Goal: Information Seeking & Learning: Learn about a topic

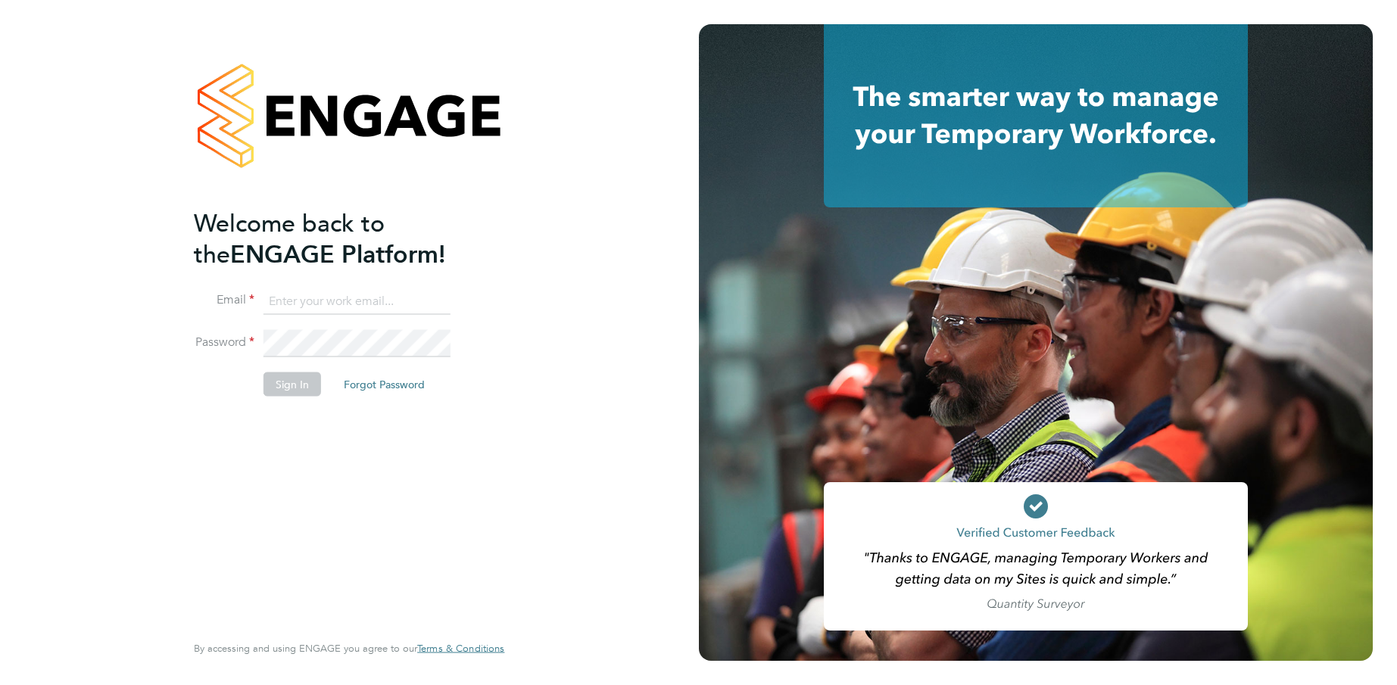
type input "[EMAIL_ADDRESS][DOMAIN_NAME]"
click at [292, 386] on button "Sign In" at bounding box center [293, 384] width 58 height 24
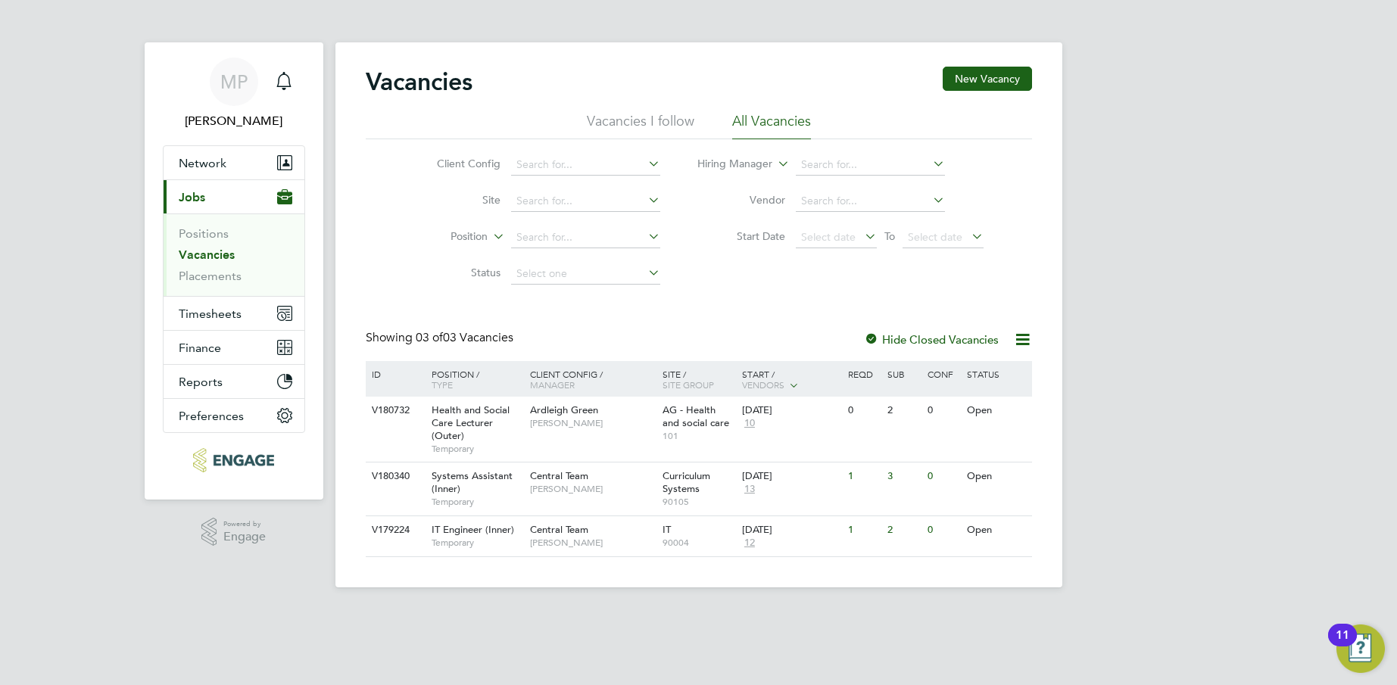
click at [205, 251] on link "Vacancies" at bounding box center [207, 255] width 56 height 14
click at [429, 410] on div "Health and Social Care Lecturer (Outer) Temporary" at bounding box center [473, 429] width 106 height 65
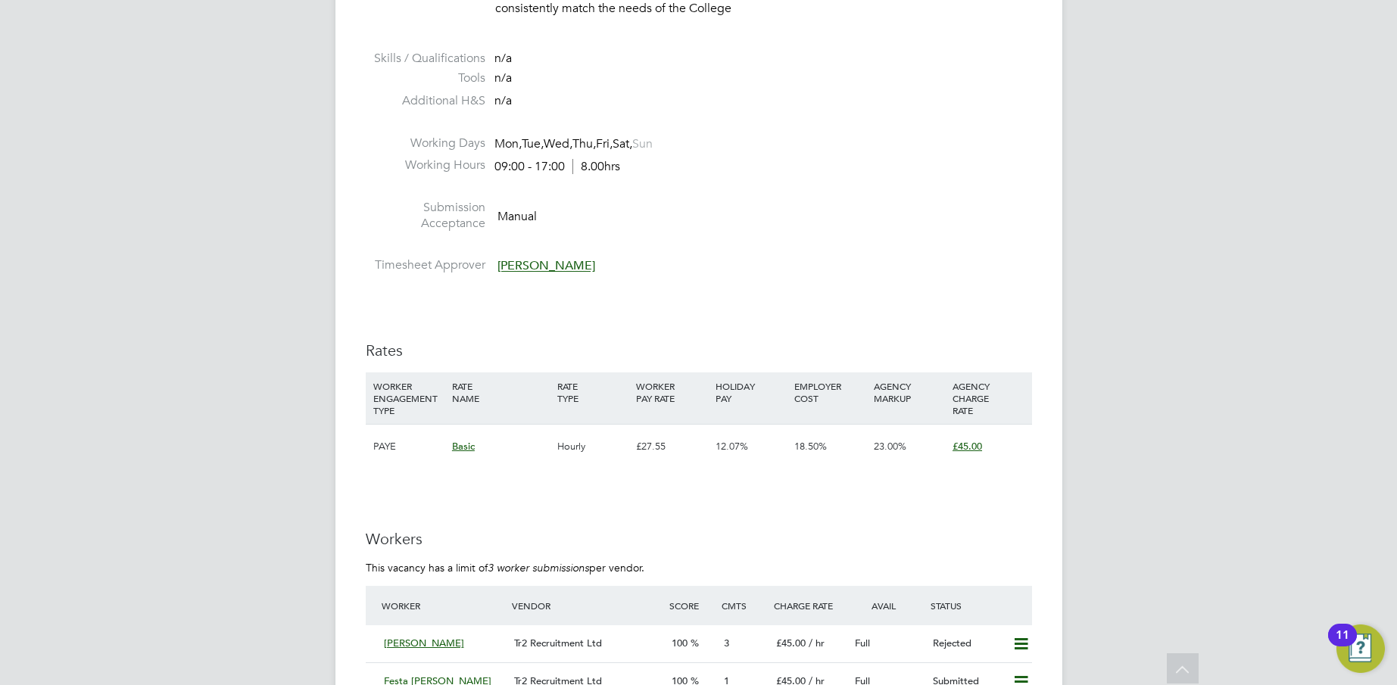
scroll to position [2197, 0]
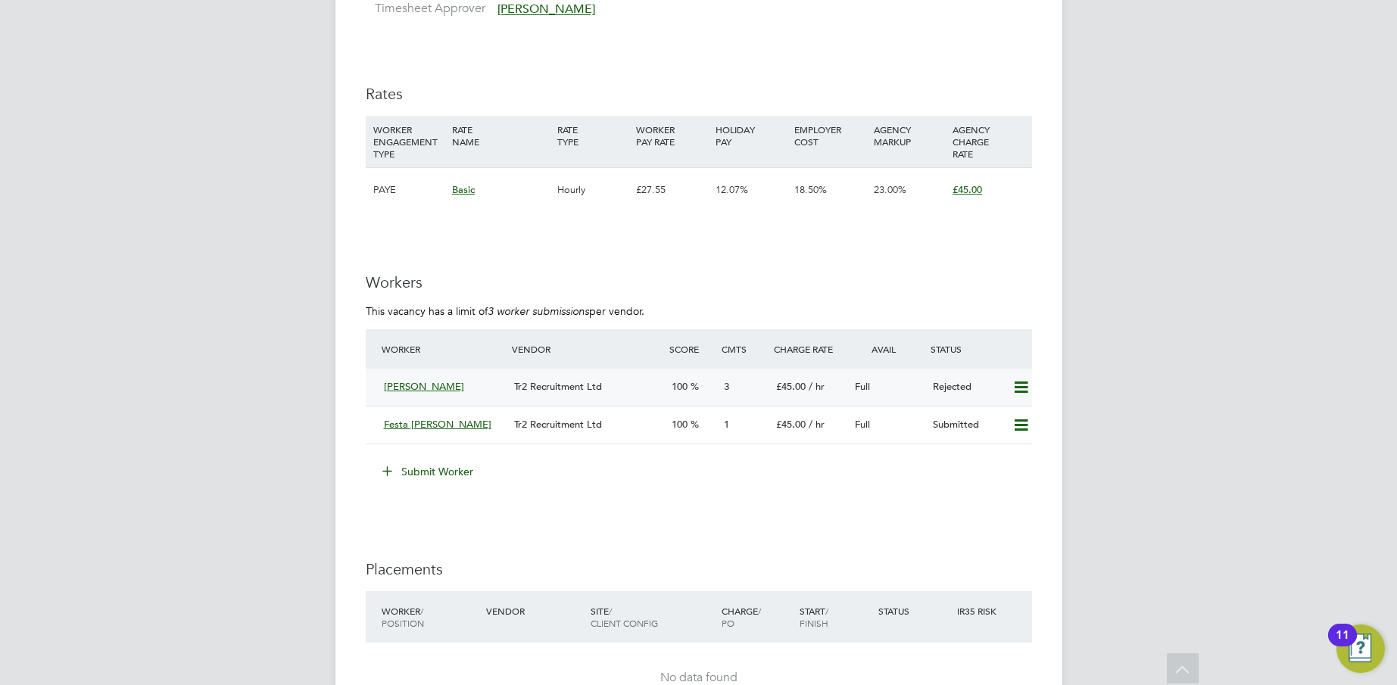
click at [443, 386] on span "Adewale Akande" at bounding box center [424, 386] width 80 height 13
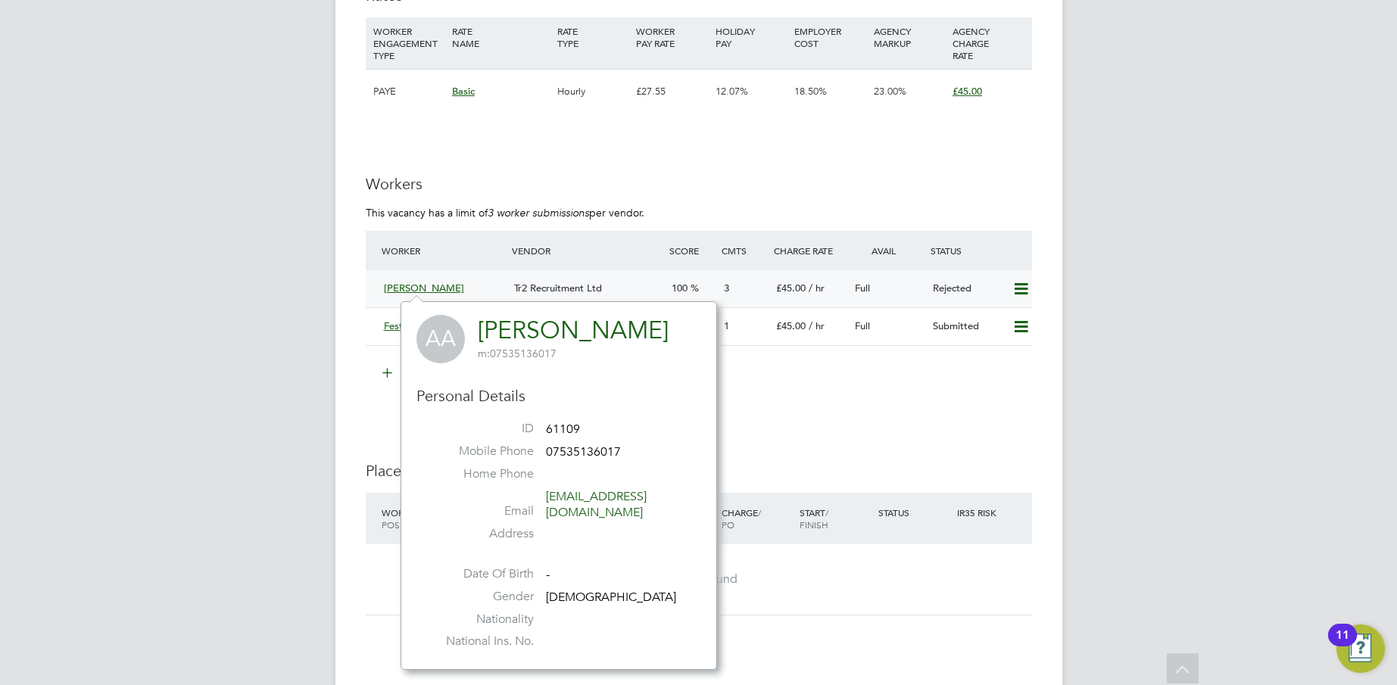
scroll to position [2372, 0]
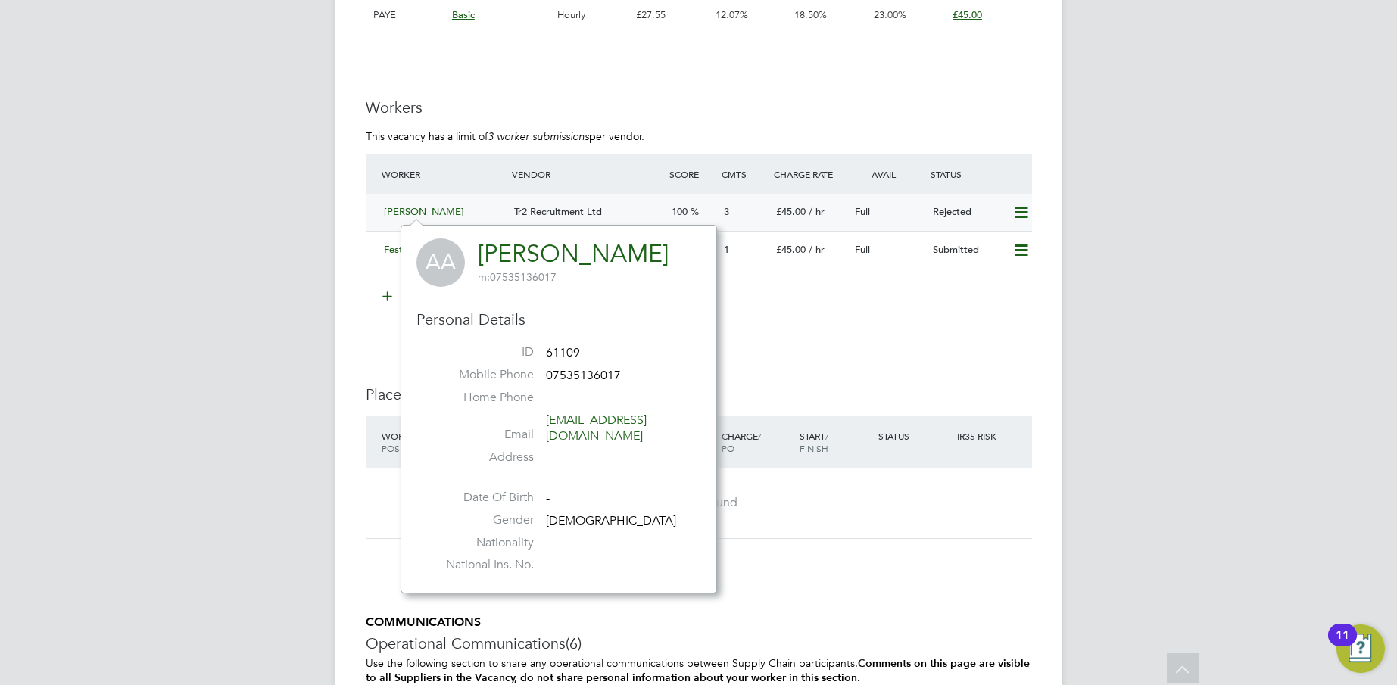
click at [570, 211] on span "Tr2 Recruitment Ltd" at bounding box center [558, 211] width 88 height 13
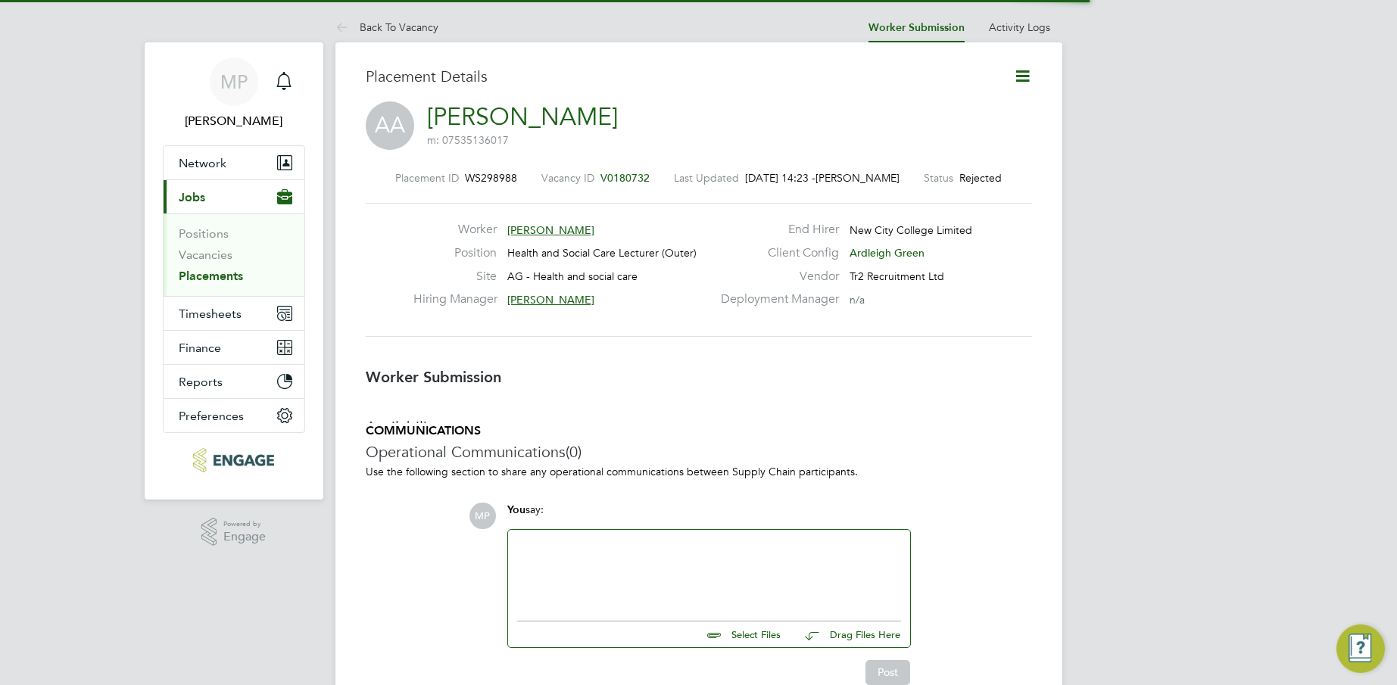
scroll to position [14, 121]
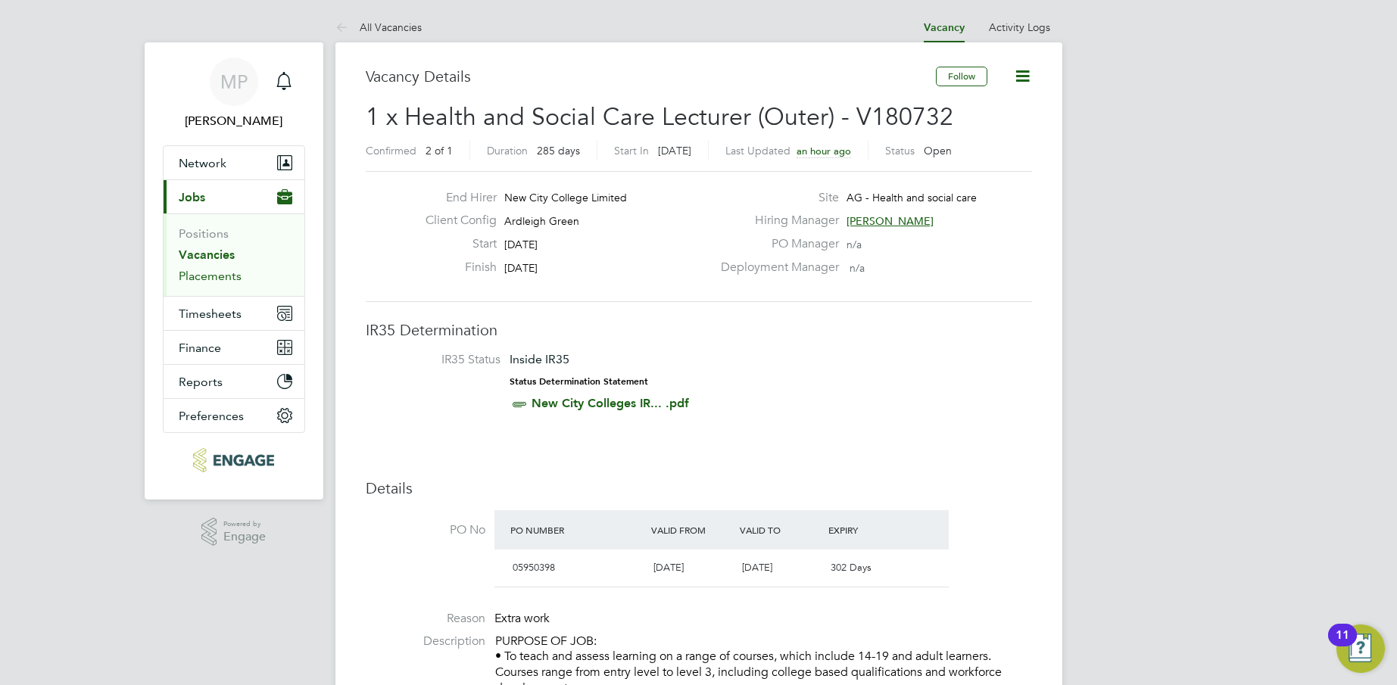
click at [210, 275] on link "Placements" at bounding box center [210, 276] width 63 height 14
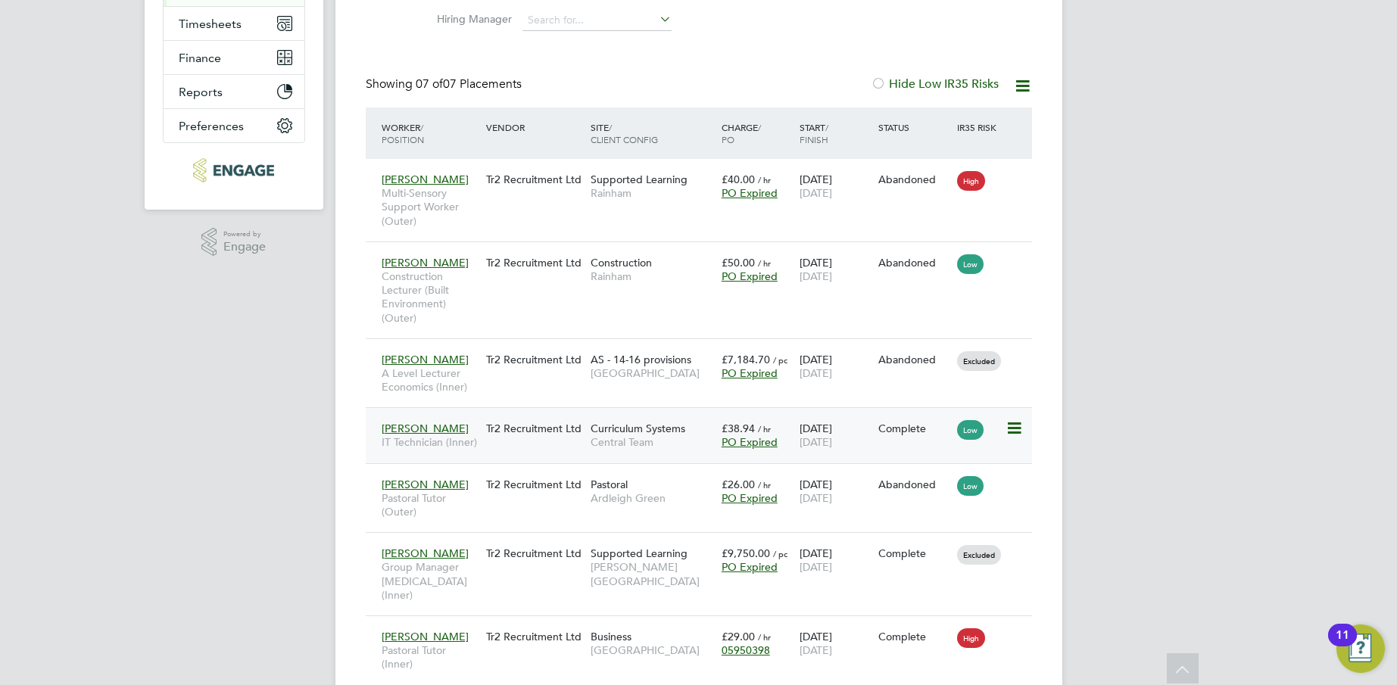
click at [419, 427] on span "Steve Broad" at bounding box center [425, 429] width 87 height 14
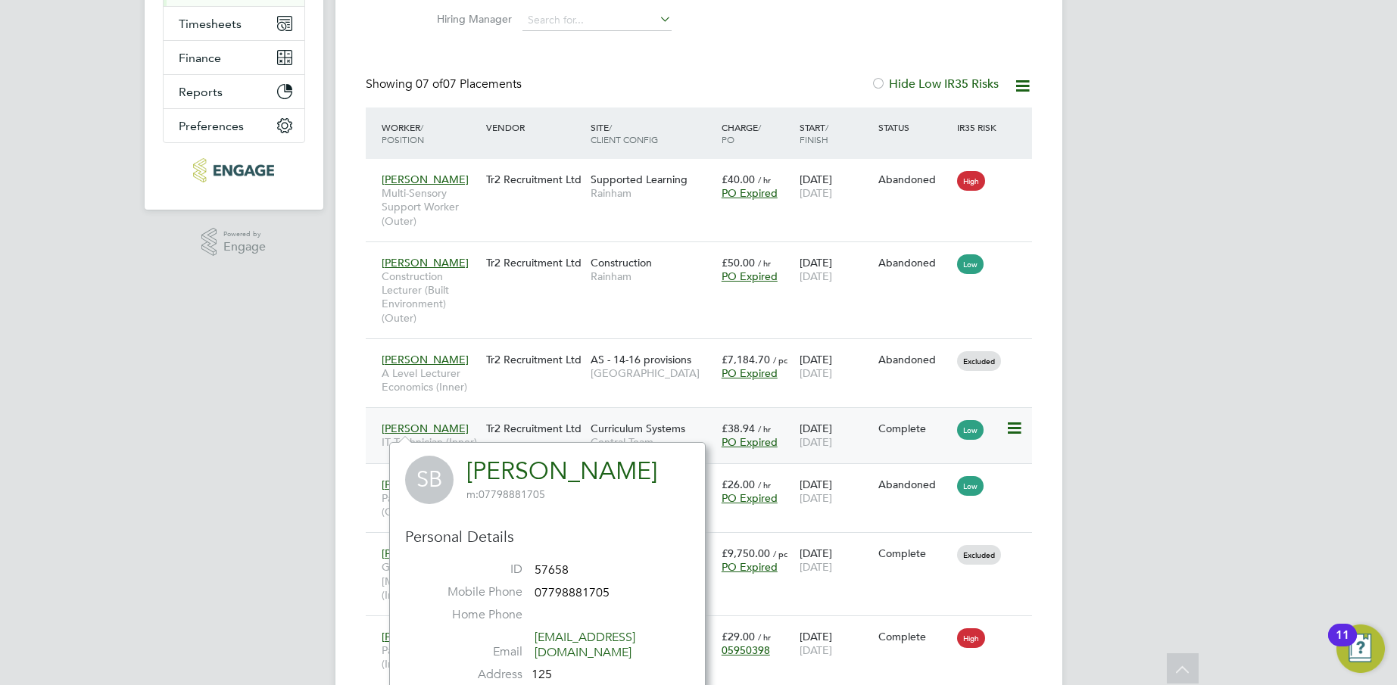
click at [526, 426] on div "Tr2 Recruitment Ltd" at bounding box center [534, 428] width 105 height 29
click at [1178, 248] on div "MP Morna Packer Notifications Applications: Network Team Members Businesses Sit…" at bounding box center [698, 233] width 1397 height 1046
drag, startPoint x: 1109, startPoint y: 338, endPoint x: 880, endPoint y: 435, distance: 248.4
click at [1109, 338] on div "MP Morna Packer Notifications Applications: Network Team Members Businesses Sit…" at bounding box center [698, 233] width 1397 height 1046
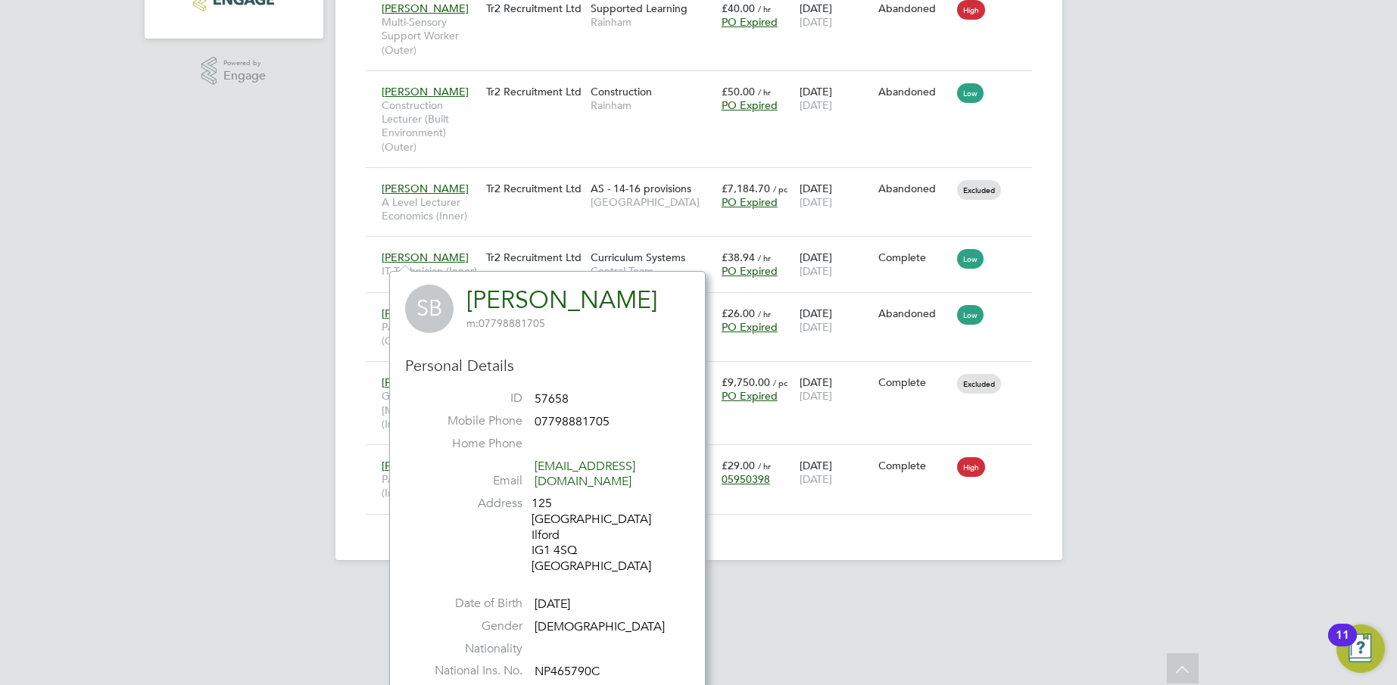
click at [287, 474] on div "MP Morna Packer Notifications Applications: Network Team Members Businesses Sit…" at bounding box center [698, 62] width 1397 height 1046
drag, startPoint x: 653, startPoint y: 434, endPoint x: 694, endPoint y: 554, distance: 126.7
click at [654, 435] on li "Mobile Phone 07798881705" at bounding box center [548, 424] width 262 height 23
click at [836, 560] on div "Placements New Placement Placements I Follow All Placements Client Config Vendo…" at bounding box center [698, 70] width 727 height 979
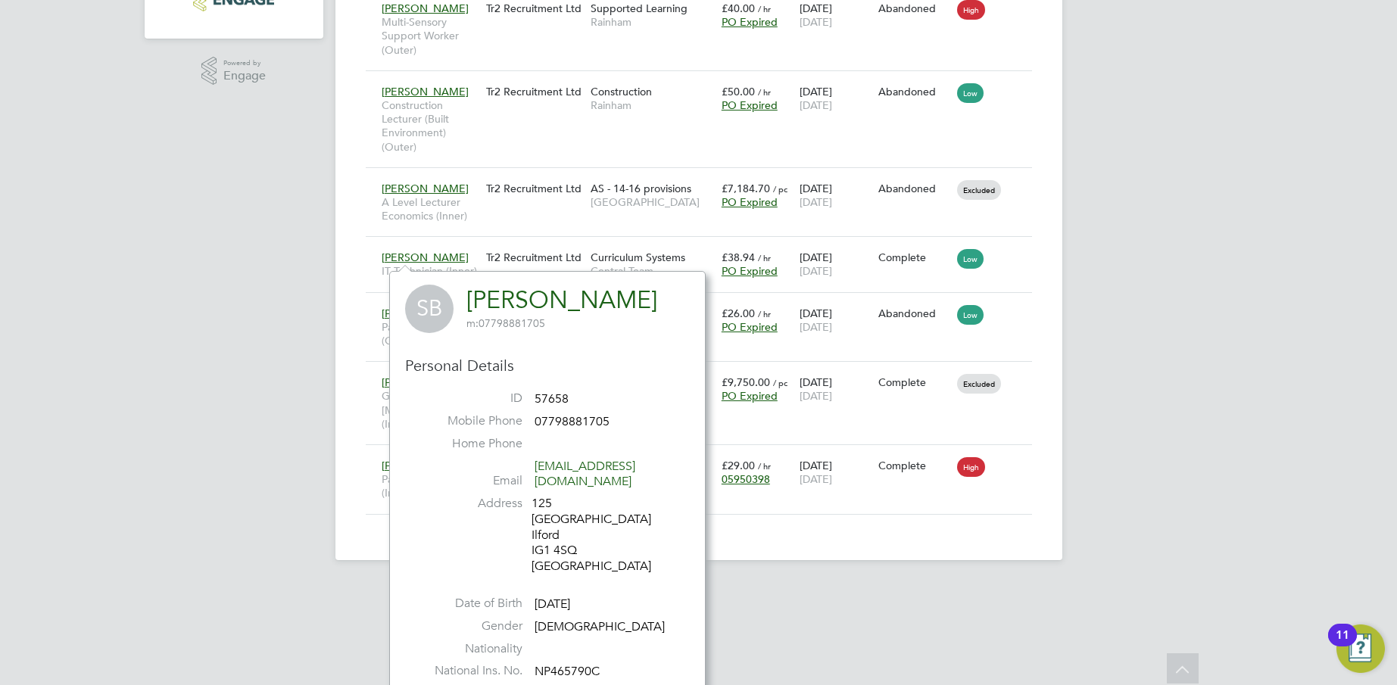
click at [264, 244] on div "MP Morna Packer Notifications Applications: Network Team Members Businesses Sit…" at bounding box center [698, 62] width 1397 height 1046
click at [382, 257] on span "Steve Broad" at bounding box center [425, 258] width 87 height 14
click at [1124, 211] on div "MP Morna Packer Notifications Applications: Network Team Members Businesses Sit…" at bounding box center [698, 62] width 1397 height 1046
click at [529, 189] on div "Tr2 Recruitment Ltd" at bounding box center [534, 188] width 105 height 29
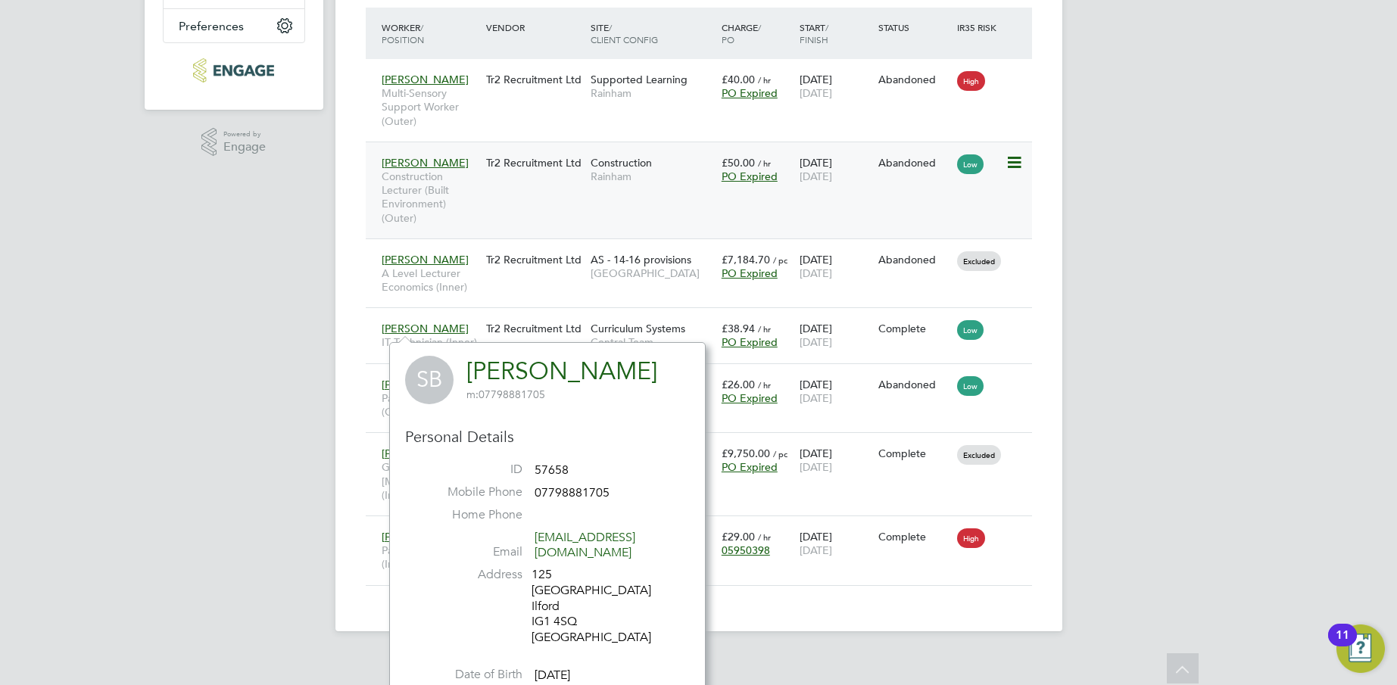
scroll to position [389, 0]
click at [537, 160] on div "Tr2 Recruitment Ltd" at bounding box center [534, 163] width 105 height 29
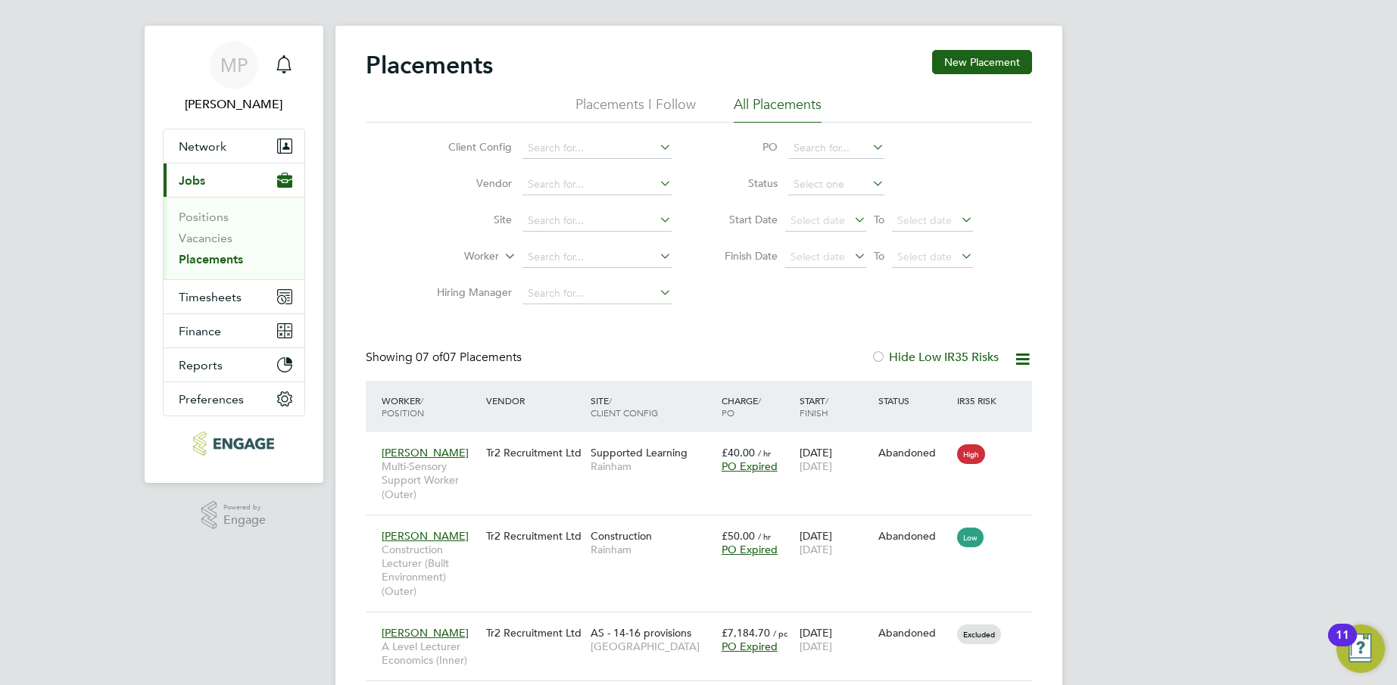
scroll to position [0, 0]
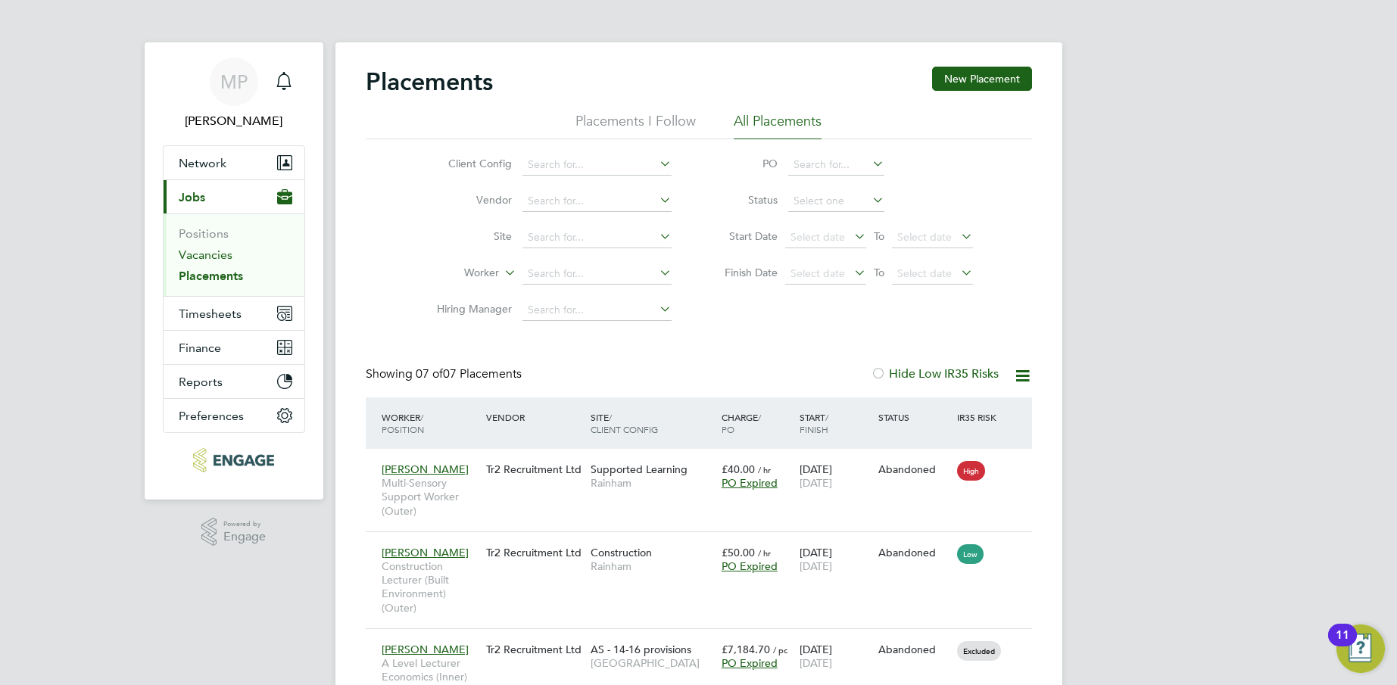
click at [205, 255] on link "Vacancies" at bounding box center [206, 255] width 54 height 14
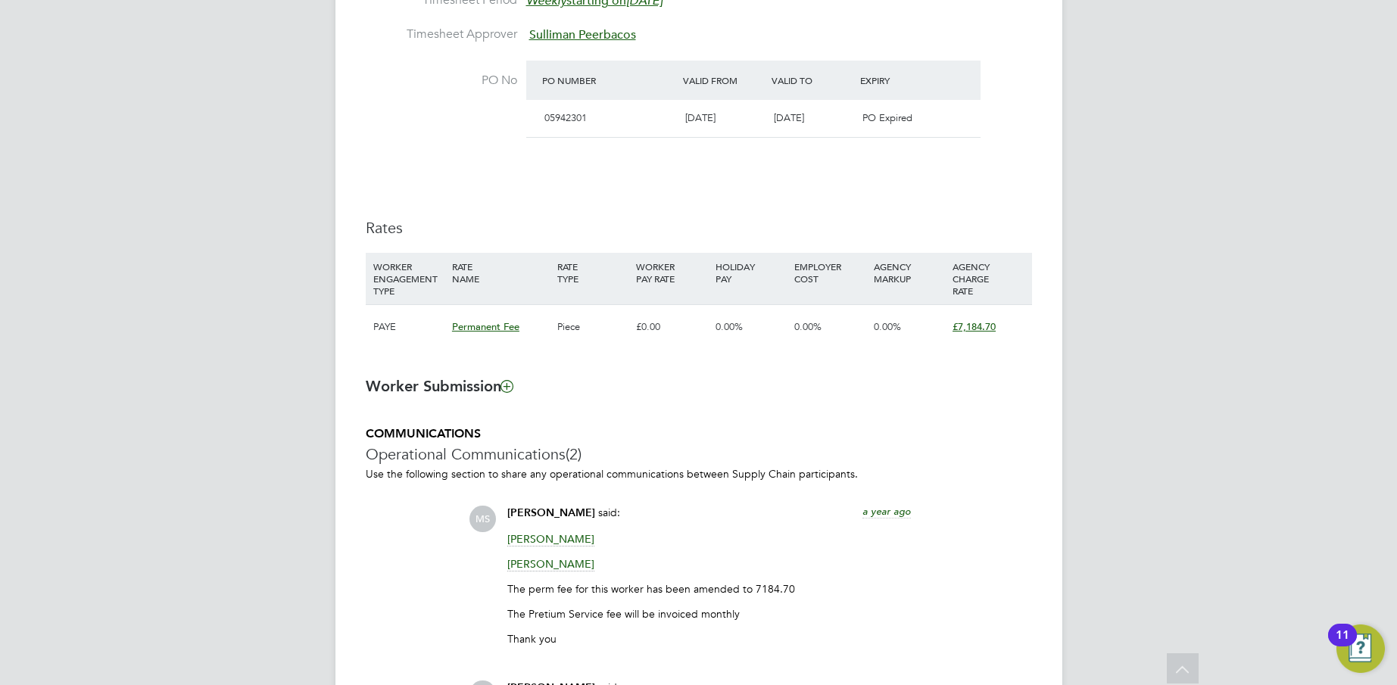
scroll to position [800, 0]
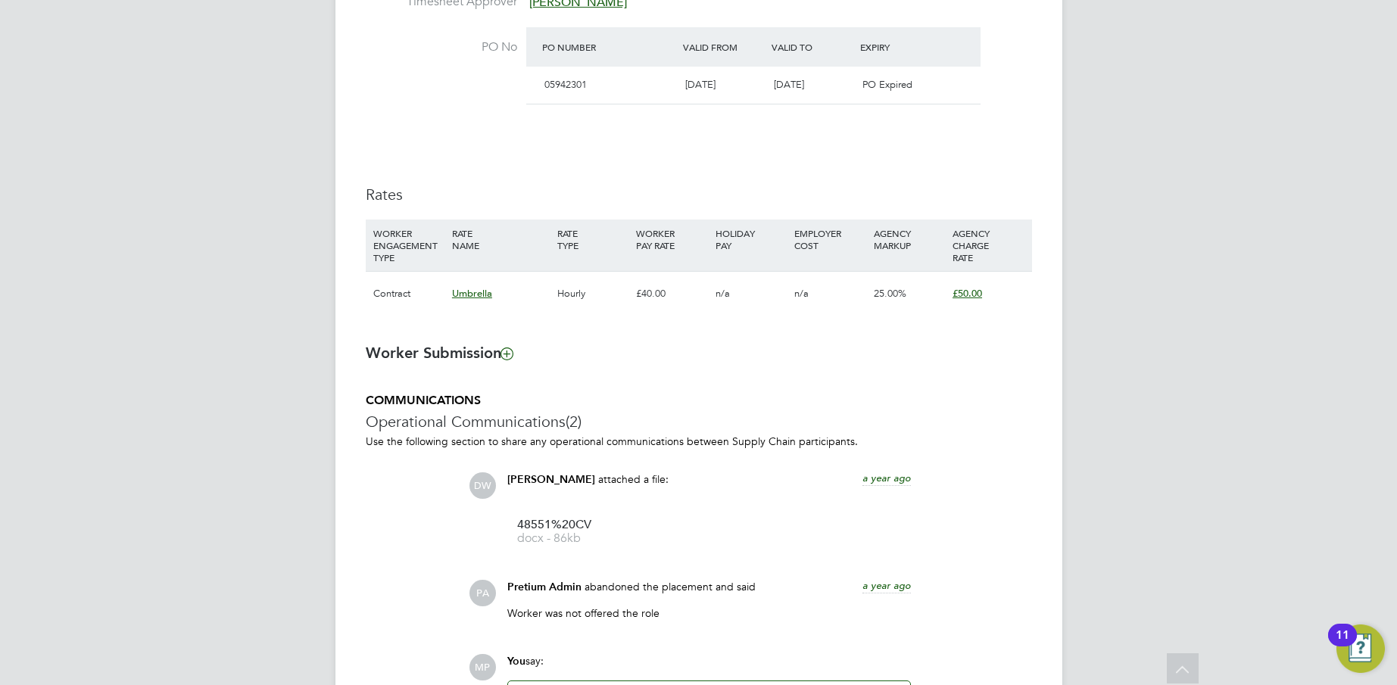
click at [967, 295] on span "£50.00" at bounding box center [968, 293] width 30 height 13
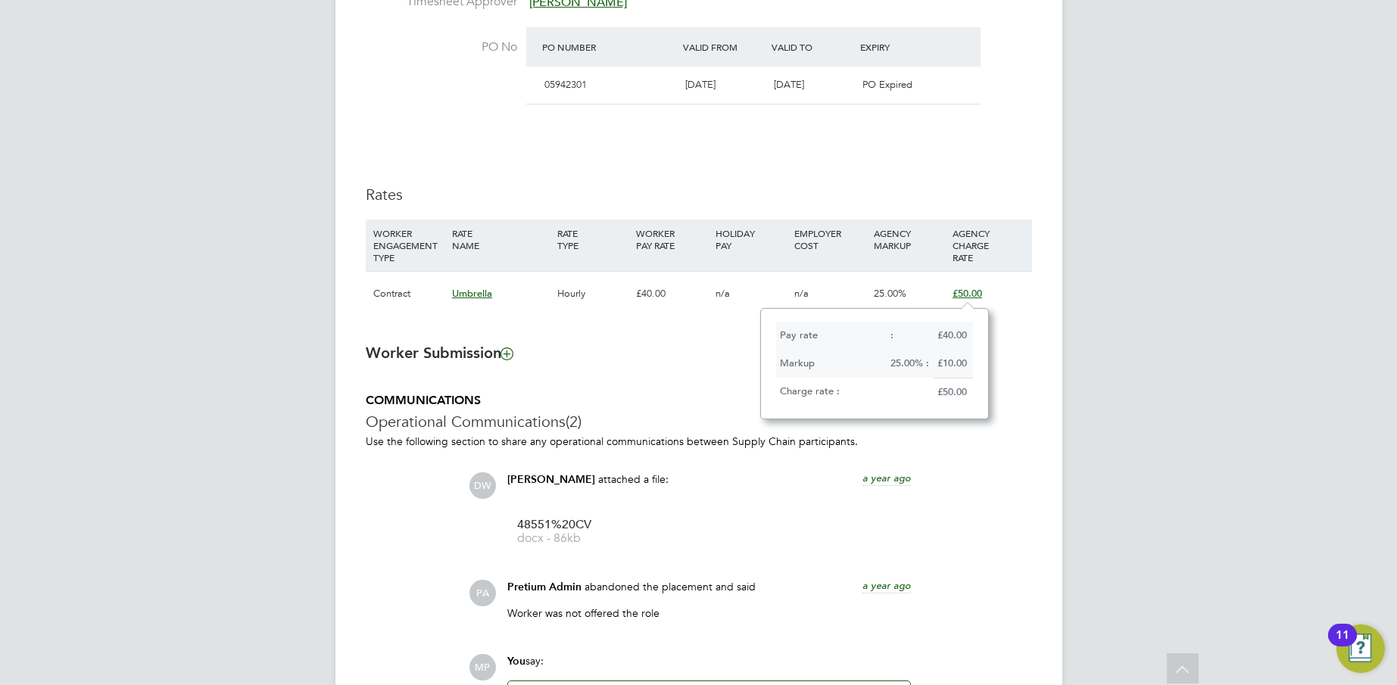
click at [1137, 297] on div "MP [PERSON_NAME] Notifications Applications: Network Team Members Businesses Si…" at bounding box center [698, 22] width 1397 height 1783
